Goal: Find contact information: Find contact information

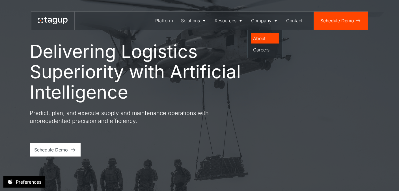
click at [257, 38] on div "About" at bounding box center [264, 38] width 23 height 7
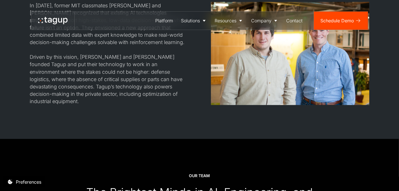
scroll to position [534, 0]
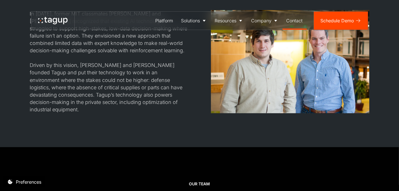
click at [294, 20] on div "Contact" at bounding box center [294, 20] width 16 height 7
